Goal: Navigation & Orientation: Find specific page/section

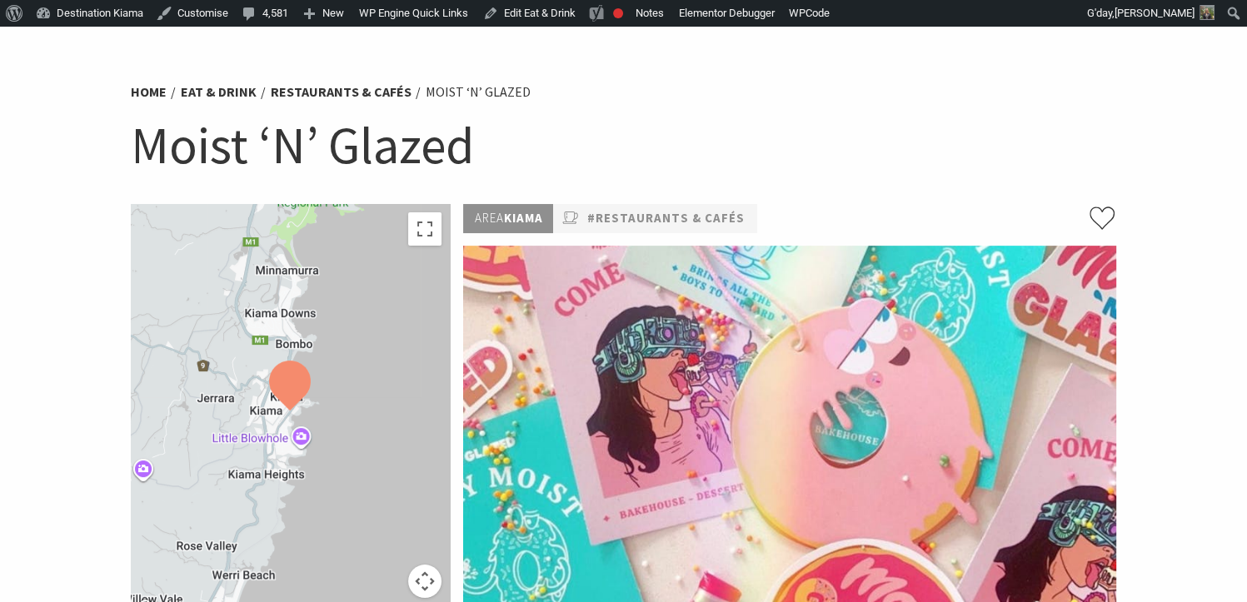
scroll to position [87, 0]
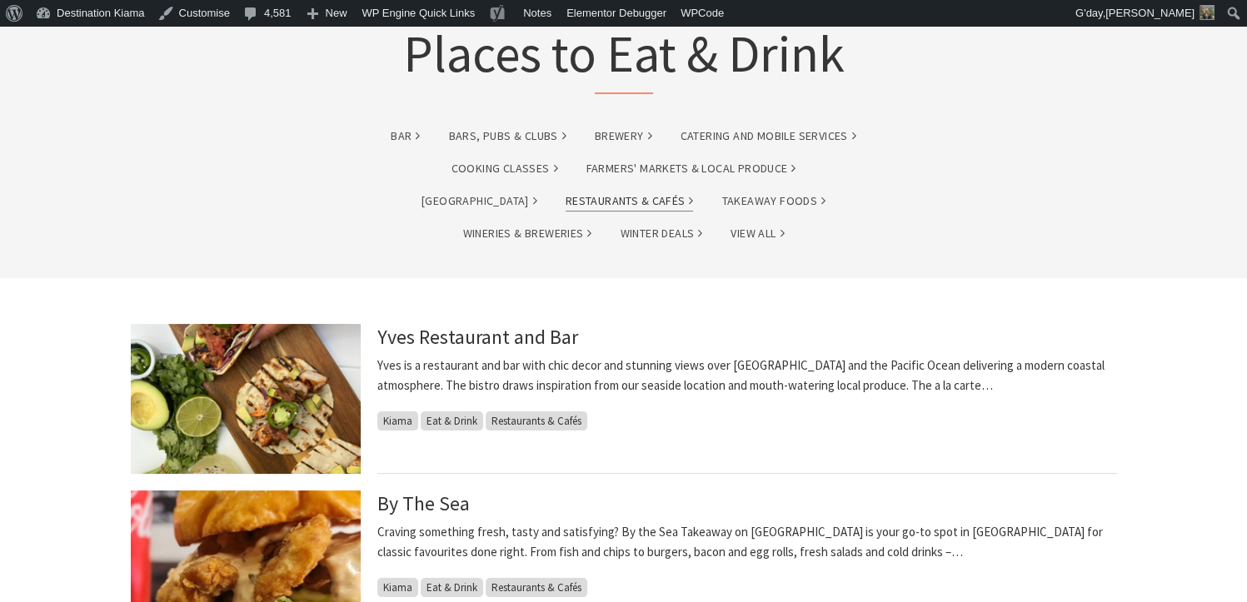
scroll to position [137, 0]
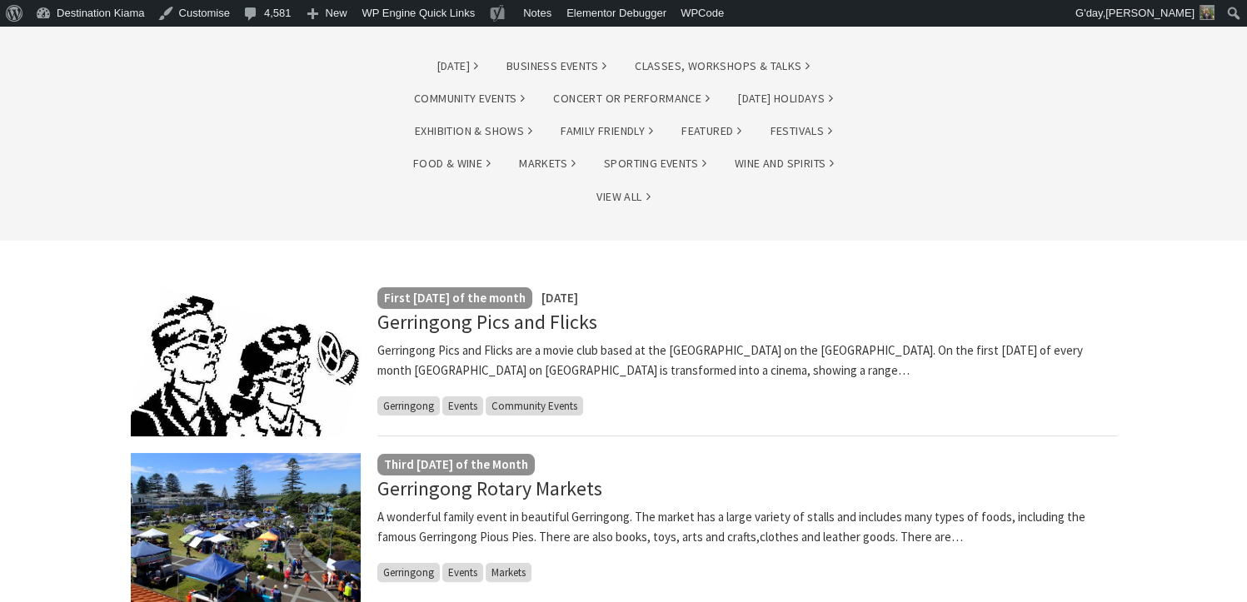
scroll to position [205, 0]
